Goal: Task Accomplishment & Management: Use online tool/utility

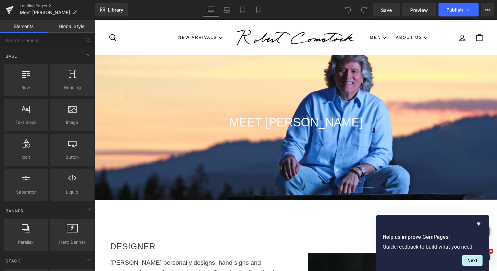
scroll to position [1388, 402]
click at [46, 4] on link "Landing Pages" at bounding box center [58, 5] width 76 height 5
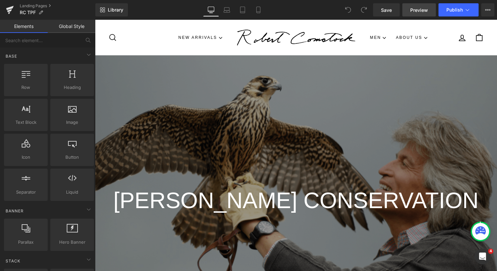
click at [414, 9] on span "Preview" at bounding box center [419, 10] width 18 height 7
click at [40, 12] on icon at bounding box center [40, 12] width 5 height 5
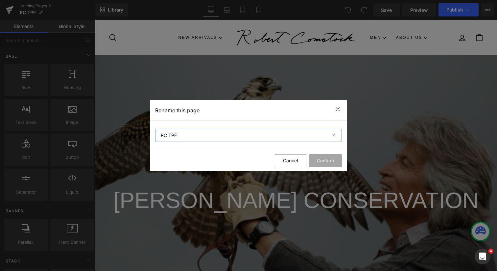
drag, startPoint x: 182, startPoint y: 135, endPoint x: 169, endPoint y: 133, distance: 13.6
click at [168, 133] on input "RC TPF" at bounding box center [248, 135] width 187 height 13
type input "RC CONS"
click at [330, 162] on button "Confirm" at bounding box center [325, 160] width 33 height 13
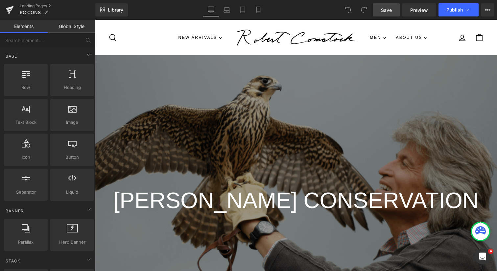
click at [384, 11] on span "Save" at bounding box center [386, 10] width 11 height 7
click at [446, 10] on button "Publish" at bounding box center [459, 9] width 40 height 13
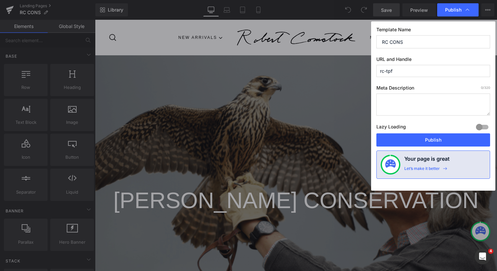
click at [396, 71] on input "rc-tpf" at bounding box center [433, 71] width 114 height 12
type input "rc-cons"
click at [420, 141] on button "Publish" at bounding box center [433, 139] width 114 height 13
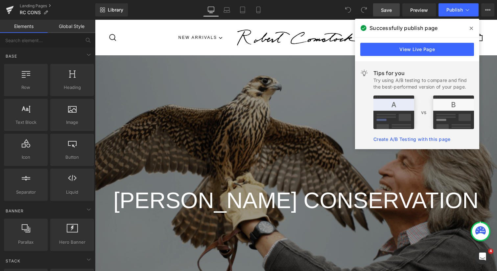
click at [471, 28] on icon at bounding box center [471, 28] width 3 height 5
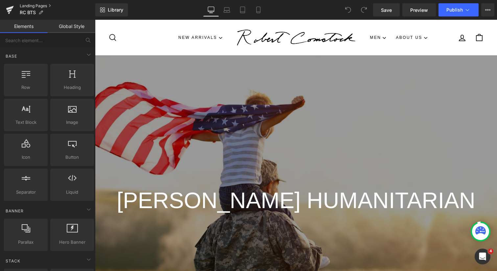
click at [44, 6] on link "Landing Pages" at bounding box center [58, 5] width 76 height 5
click at [48, 6] on link "Landing Pages" at bounding box center [58, 5] width 76 height 5
click at [301, 60] on span "Hero Banner" at bounding box center [296, 61] width 32 height 10
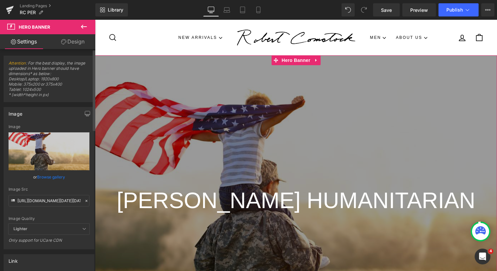
click at [55, 176] on link "Browse gallery" at bounding box center [51, 177] width 28 height 12
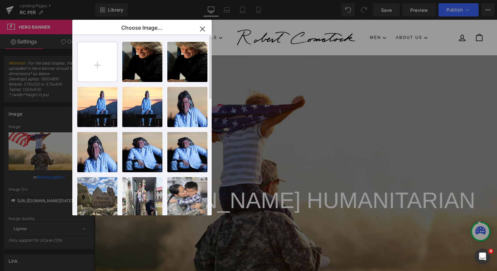
click at [100, 59] on input "file" at bounding box center [97, 61] width 39 height 39
click at [203, 28] on icon "button" at bounding box center [202, 29] width 11 height 11
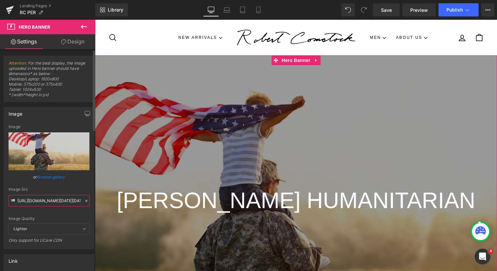
click at [35, 201] on input "https://cdn.shopify.com/s/files/1/0416/5799/1326/files/Screenshot_2025-05-25_at…" at bounding box center [49, 201] width 81 height 12
paste input "Falcon.png?v=1659991401"
type input "https://cdn.shopify.com/s/files/1/0416/5799/1326/files/Falcon.png?v=1659991401"
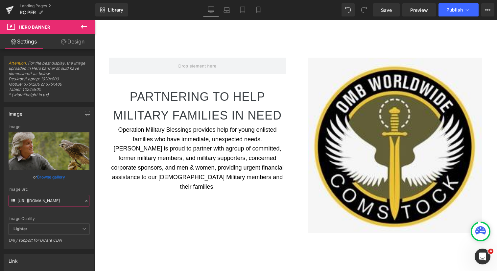
scroll to position [332, 0]
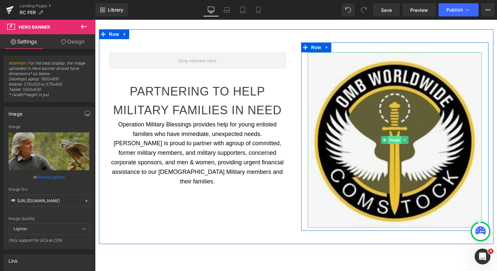
click at [393, 141] on span "Image" at bounding box center [395, 140] width 14 height 8
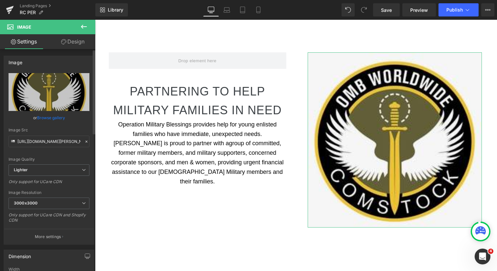
click at [49, 118] on link "Browse gallery" at bounding box center [51, 118] width 28 height 12
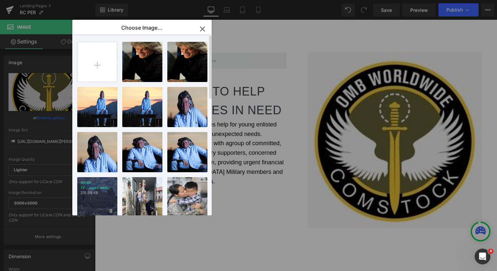
click at [106, 188] on p "WCBP TP...pped.webp" at bounding box center [98, 185] width 34 height 10
type input "https://ucarecdn.com/3a7c3822-3aa7-4f78-8dfe-e4f2ca0c2dc8/-/format/auto/-/previ…"
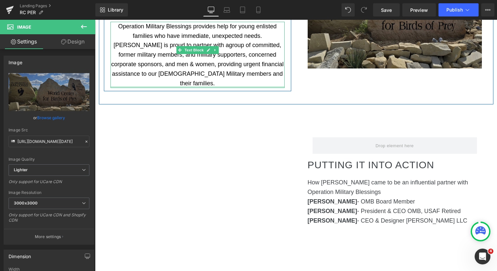
scroll to position [454, 0]
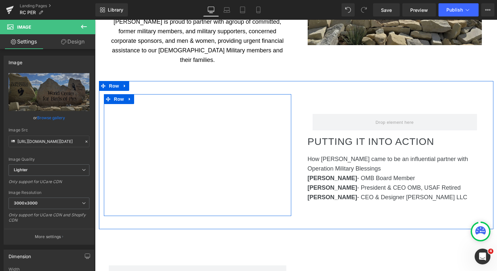
click at [194, 94] on div "Vimeo Row" at bounding box center [197, 154] width 187 height 121
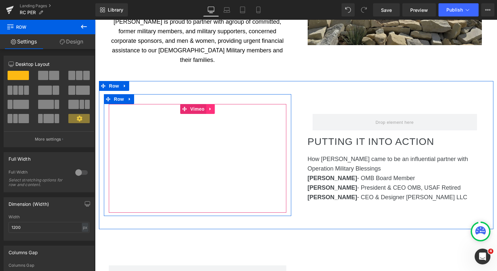
click at [209, 108] on icon at bounding box center [209, 109] width 1 height 3
click at [215, 107] on icon at bounding box center [214, 109] width 5 height 5
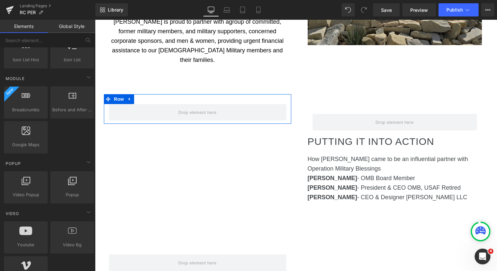
scroll to position [318, 0]
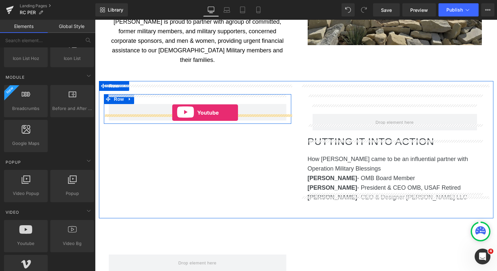
drag, startPoint x: 125, startPoint y: 256, endPoint x: 175, endPoint y: 114, distance: 151.0
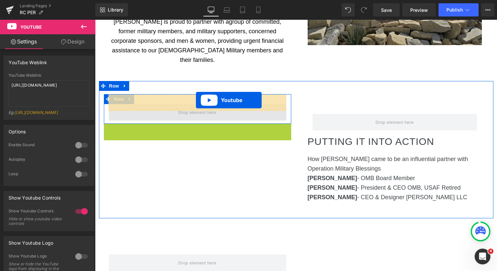
drag, startPoint x: 195, startPoint y: 119, endPoint x: 196, endPoint y: 100, distance: 19.1
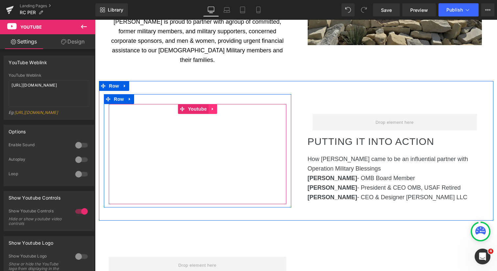
click at [212, 108] on icon at bounding box center [212, 109] width 1 height 3
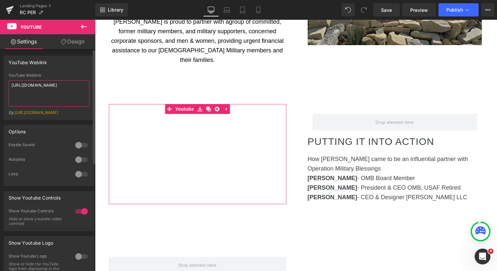
drag, startPoint x: 53, startPoint y: 92, endPoint x: 3, endPoint y: 82, distance: 51.0
click at [3, 82] on div "YouTube Weblink YouTube Weblink https://www.youtube.com/watch?v=OQBlWco72c4 Eg:…" at bounding box center [49, 85] width 98 height 69
paste textarea "0RbGn8q71uU"
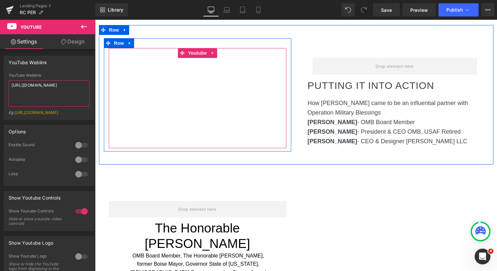
scroll to position [519, 0]
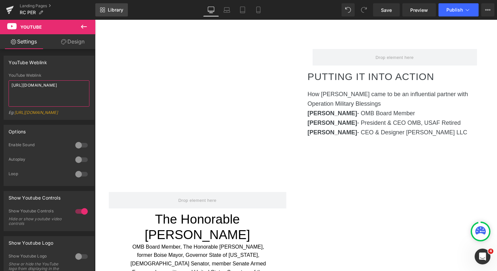
type textarea "https://www.youtube.com/watch?v=0RbGn8q71uU"
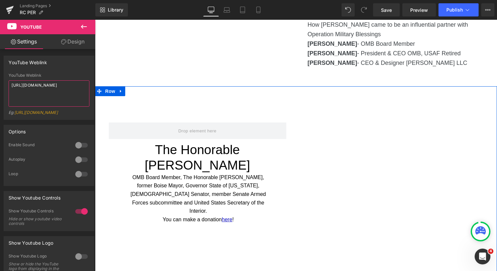
scroll to position [610, 0]
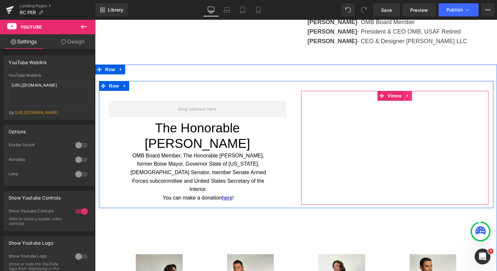
click at [406, 93] on icon at bounding box center [407, 95] width 5 height 5
click at [411, 93] on icon at bounding box center [412, 95] width 5 height 5
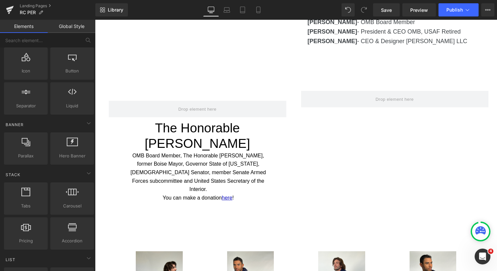
scroll to position [12, 0]
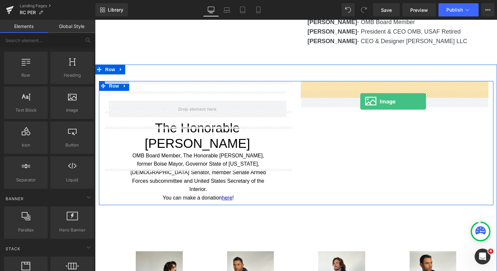
drag, startPoint x: 166, startPoint y: 132, endPoint x: 360, endPoint y: 101, distance: 197.0
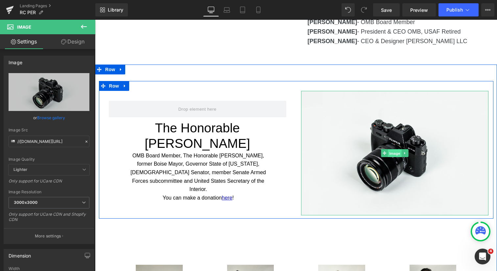
click at [396, 149] on span "Image" at bounding box center [395, 153] width 14 height 8
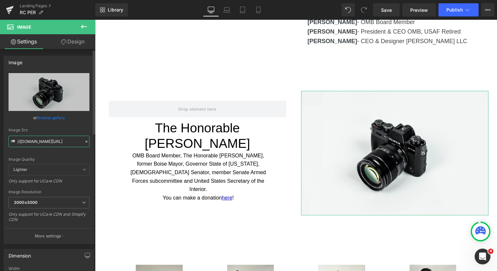
click at [34, 141] on input "//d1um8515vdn9kb.cloudfront.net/images/parallax.jpg" at bounding box center [49, 141] width 81 height 12
paste input "https://ucarecdn.com/2f782168-78f9-4a42-ac80-3b9f203f2ab5/-/format/auto/-/previ…"
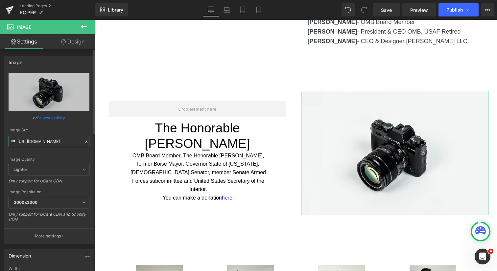
scroll to position [0, 187]
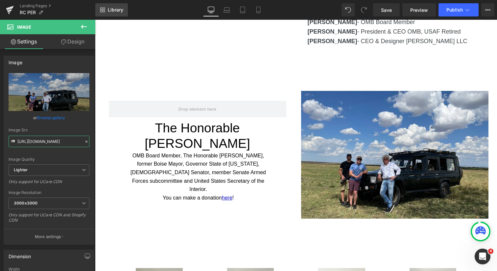
type input "https://ucarecdn.com/2f782168-78f9-4a42-ac80-3b9f203f2ab5/-/format/auto/-/previ…"
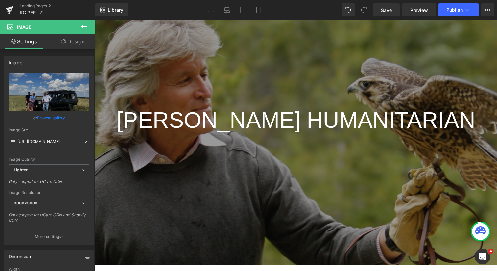
scroll to position [79, 0]
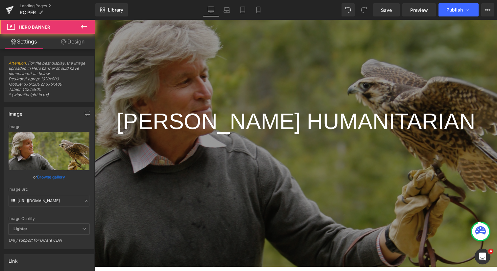
click at [236, 56] on div "ROBERT COMSTOCK HUMANITARIAN Heading Hero Banner 400px 400px" at bounding box center [296, 121] width 402 height 290
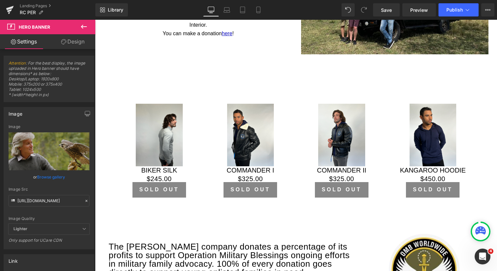
scroll to position [799, 0]
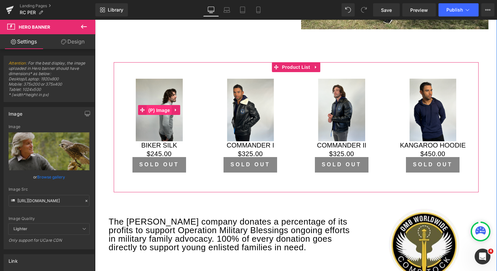
click at [162, 105] on span "(P) Image" at bounding box center [159, 110] width 25 height 10
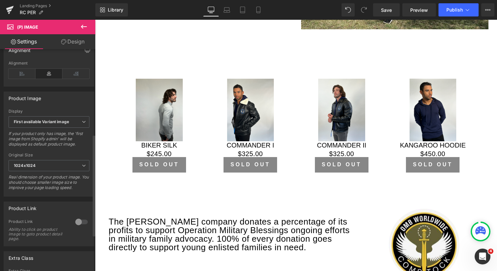
scroll to position [164, 0]
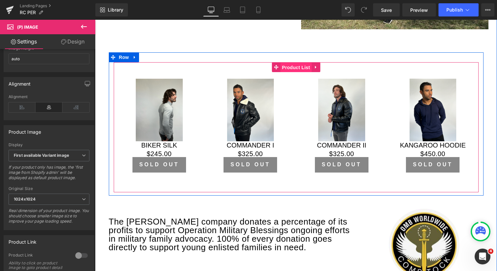
click at [302, 62] on span "Product List" at bounding box center [295, 67] width 31 height 10
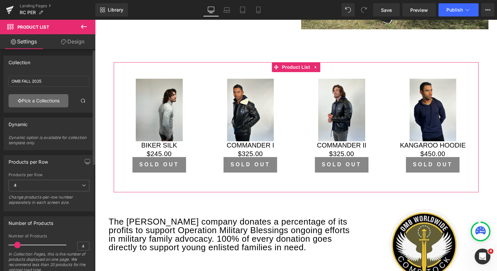
click at [42, 99] on link "Pick a Collections" at bounding box center [39, 100] width 60 height 13
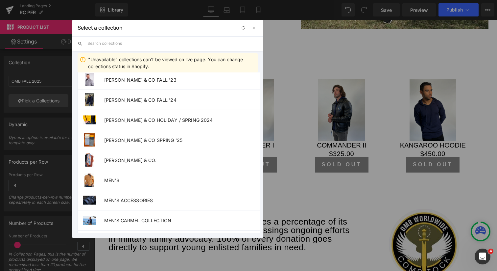
scroll to position [5, 0]
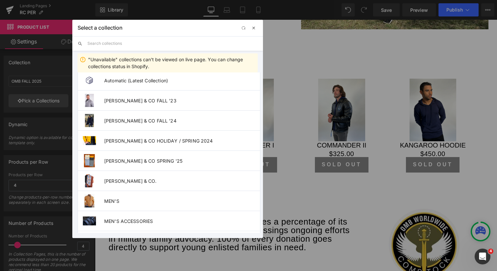
click at [254, 27] on span "button" at bounding box center [253, 27] width 5 height 5
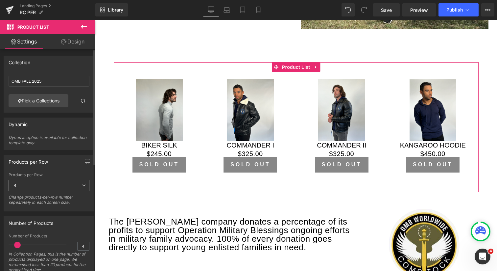
click at [82, 184] on icon at bounding box center [84, 185] width 4 height 4
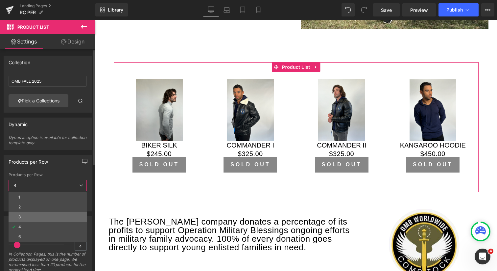
click at [57, 214] on li "3" at bounding box center [48, 217] width 78 height 10
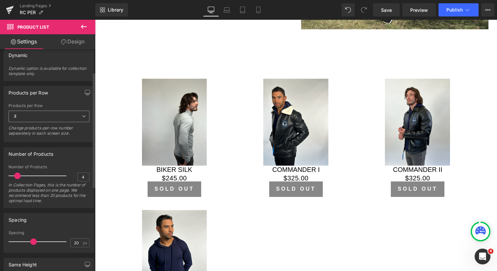
scroll to position [86, 0]
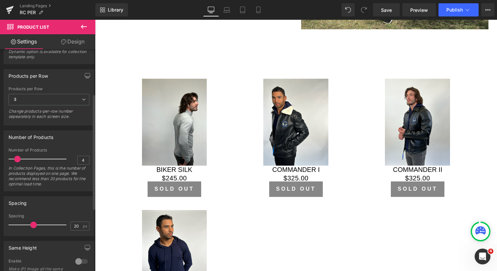
type input "3"
click at [16, 159] on span at bounding box center [15, 159] width 7 height 7
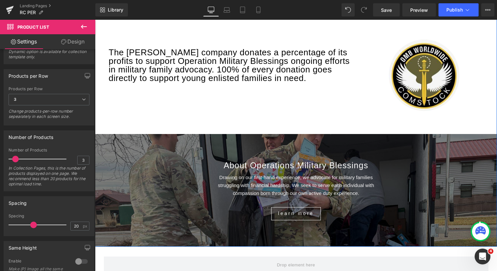
scroll to position [1025, 0]
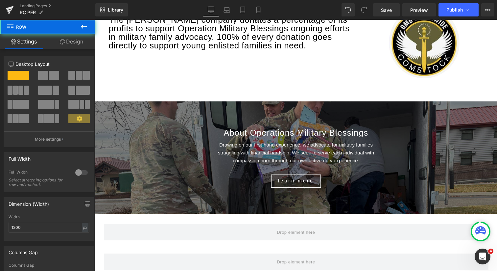
click at [167, 143] on div "About Operations Military Blessings Heading Drawing on our first-hand experienc…" at bounding box center [296, 158] width 395 height 80
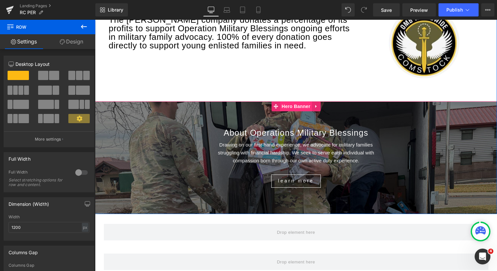
click at [298, 101] on span "Hero Banner" at bounding box center [296, 106] width 32 height 10
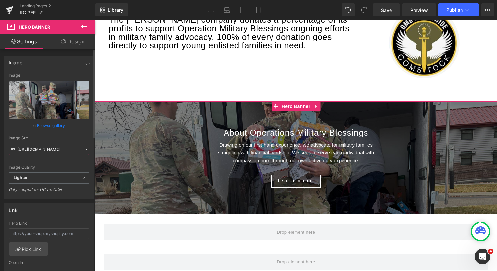
click at [71, 149] on input "https://ucarecdn.com/8cf15e52-c39d-40c9-a768-7ea2c55f86b2/-/format/auto/-/previ…" at bounding box center [49, 149] width 81 height 12
paste input "aeb248f7-d2c0-43c2-ba8f-718965587376/-/format/auto/-/preview/3000x3000/-/qualit…"
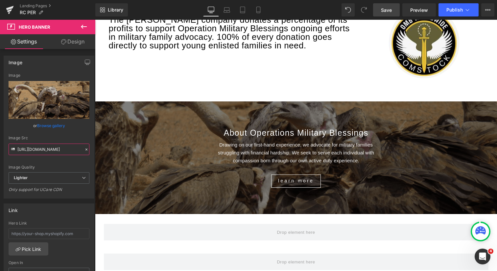
type input "https://ucarecdn.com/aeb248f7-d2c0-43c2-ba8f-718965587376/-/format/auto/-/previ…"
click at [383, 11] on span "Save" at bounding box center [386, 10] width 11 height 7
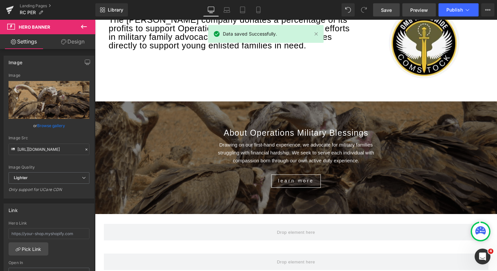
click at [413, 8] on span "Preview" at bounding box center [419, 10] width 18 height 7
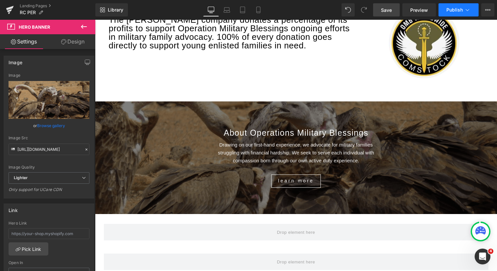
click at [447, 10] on span "Publish" at bounding box center [455, 9] width 16 height 5
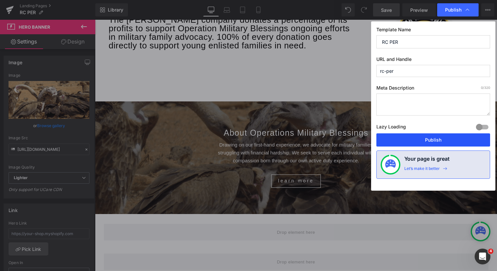
click at [449, 137] on button "Publish" at bounding box center [433, 139] width 114 height 13
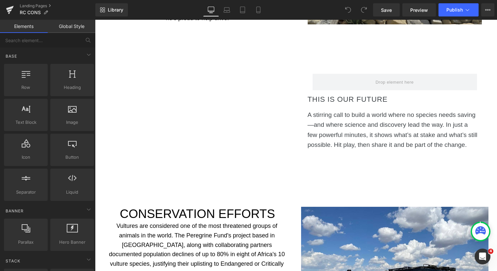
scroll to position [479, 0]
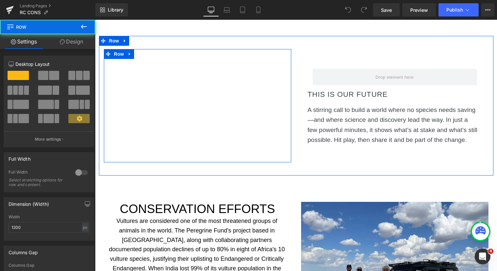
click at [197, 55] on div "Youtube Row" at bounding box center [197, 105] width 187 height 113
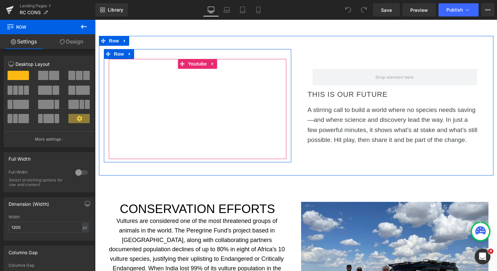
click at [211, 63] on div at bounding box center [198, 109] width 178 height 100
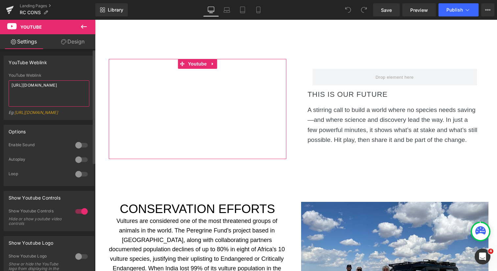
drag, startPoint x: 50, startPoint y: 91, endPoint x: 8, endPoint y: 85, distance: 42.3
click at [8, 85] on div "YouTube Weblink https://www.youtube.com/watch?v=0RbGn8q71uU Eg: https://www.you…" at bounding box center [49, 96] width 90 height 46
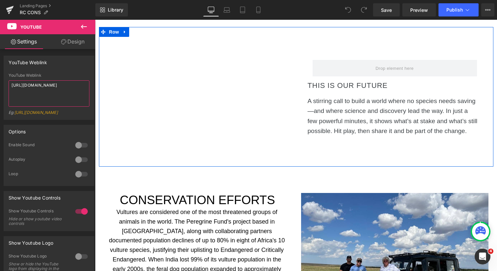
scroll to position [482, 0]
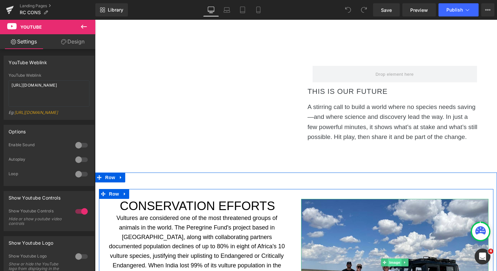
click at [396, 262] on span "Image" at bounding box center [395, 262] width 14 height 8
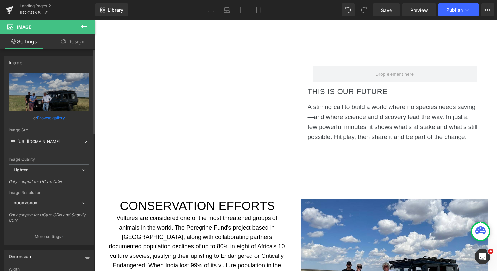
click at [62, 140] on input "https://ucarecdn.com/2f782168-78f9-4a42-ac80-3b9f203f2ab5/-/format/auto/-/previ…" at bounding box center [49, 141] width 81 height 12
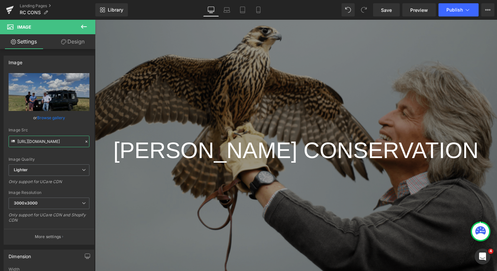
scroll to position [76, 0]
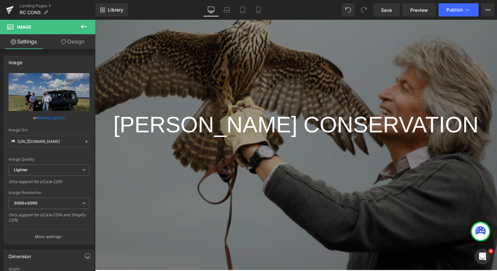
click at [231, 75] on div at bounding box center [296, 125] width 402 height 290
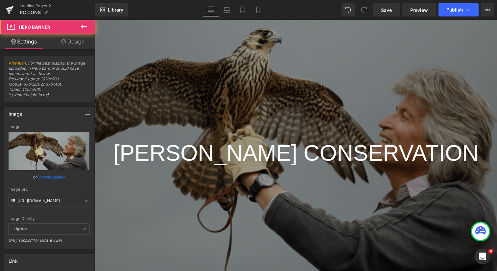
scroll to position [0, 0]
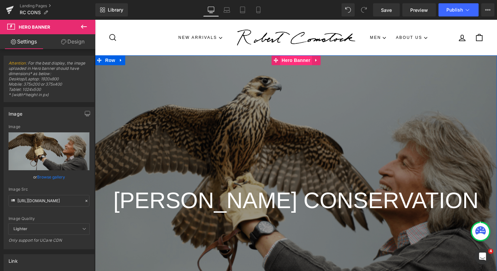
click at [294, 60] on span "Hero Banner" at bounding box center [296, 60] width 32 height 10
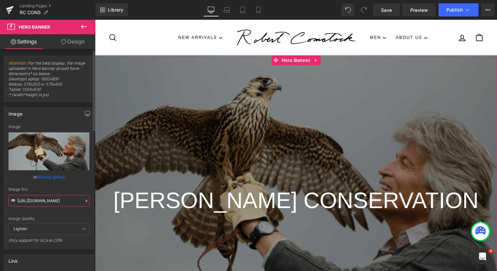
click at [55, 202] on input "https://cdn.shopify.com/s/files/1/0416/5799/1326/files/Eagle.png?v=1659991413" at bounding box center [49, 201] width 81 height 12
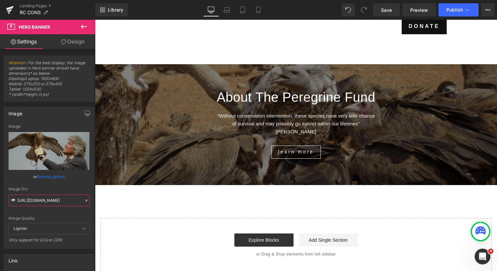
scroll to position [1055, 0]
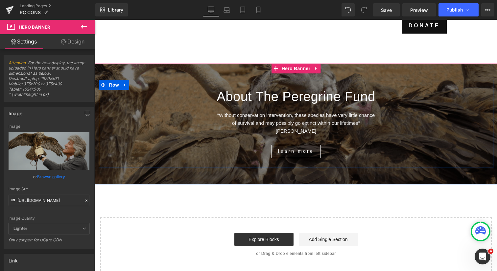
click at [161, 87] on div "About The Peregrine Fund Heading "Without conservation intervention, these spec…" at bounding box center [296, 124] width 395 height 88
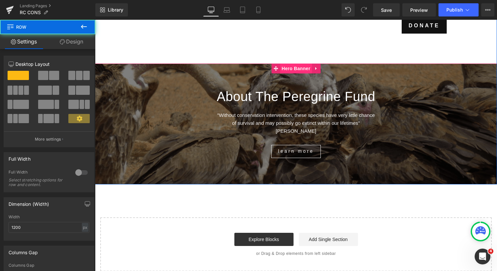
click at [299, 67] on span "Hero Banner" at bounding box center [296, 68] width 32 height 10
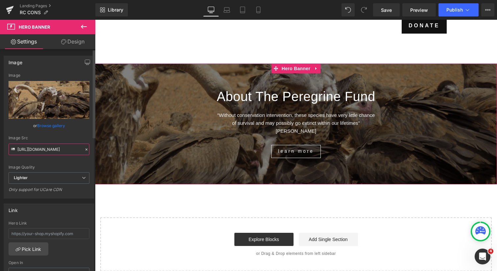
click at [51, 149] on input "https://ucarecdn.com/aeb248f7-d2c0-43c2-ba8f-718965587376/-/format/auto/-/previ…" at bounding box center [49, 149] width 81 height 12
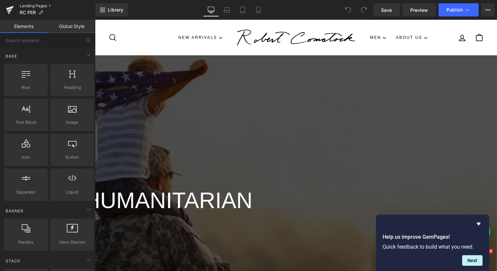
click at [45, 7] on link "Landing Pages" at bounding box center [58, 5] width 76 height 5
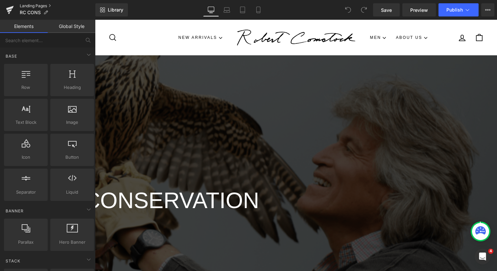
click at [44, 6] on link "Landing Pages" at bounding box center [58, 5] width 76 height 5
